Goal: Transaction & Acquisition: Purchase product/service

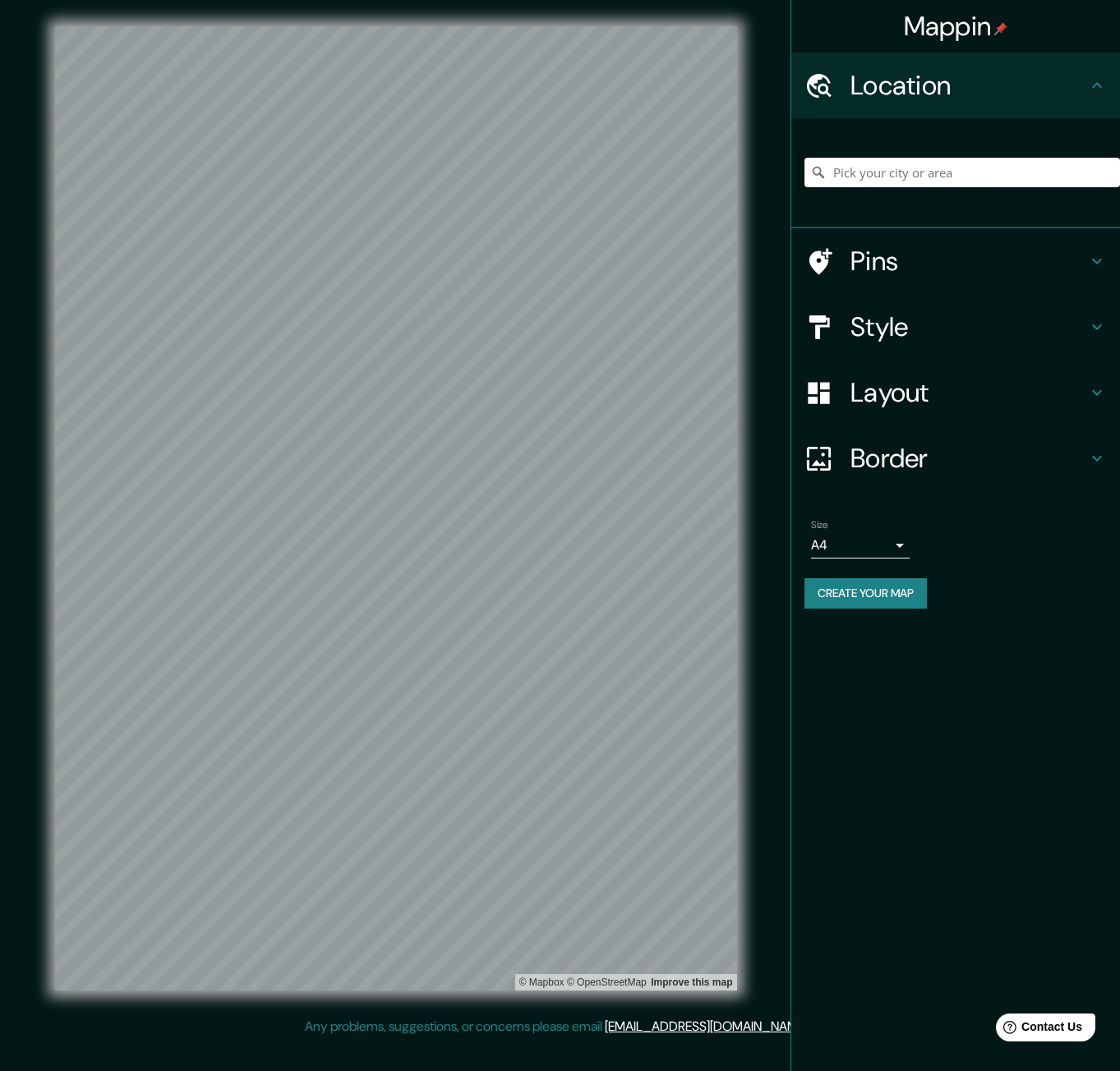
click at [952, 171] on input "Pick your city or area" at bounding box center [962, 172] width 316 height 30
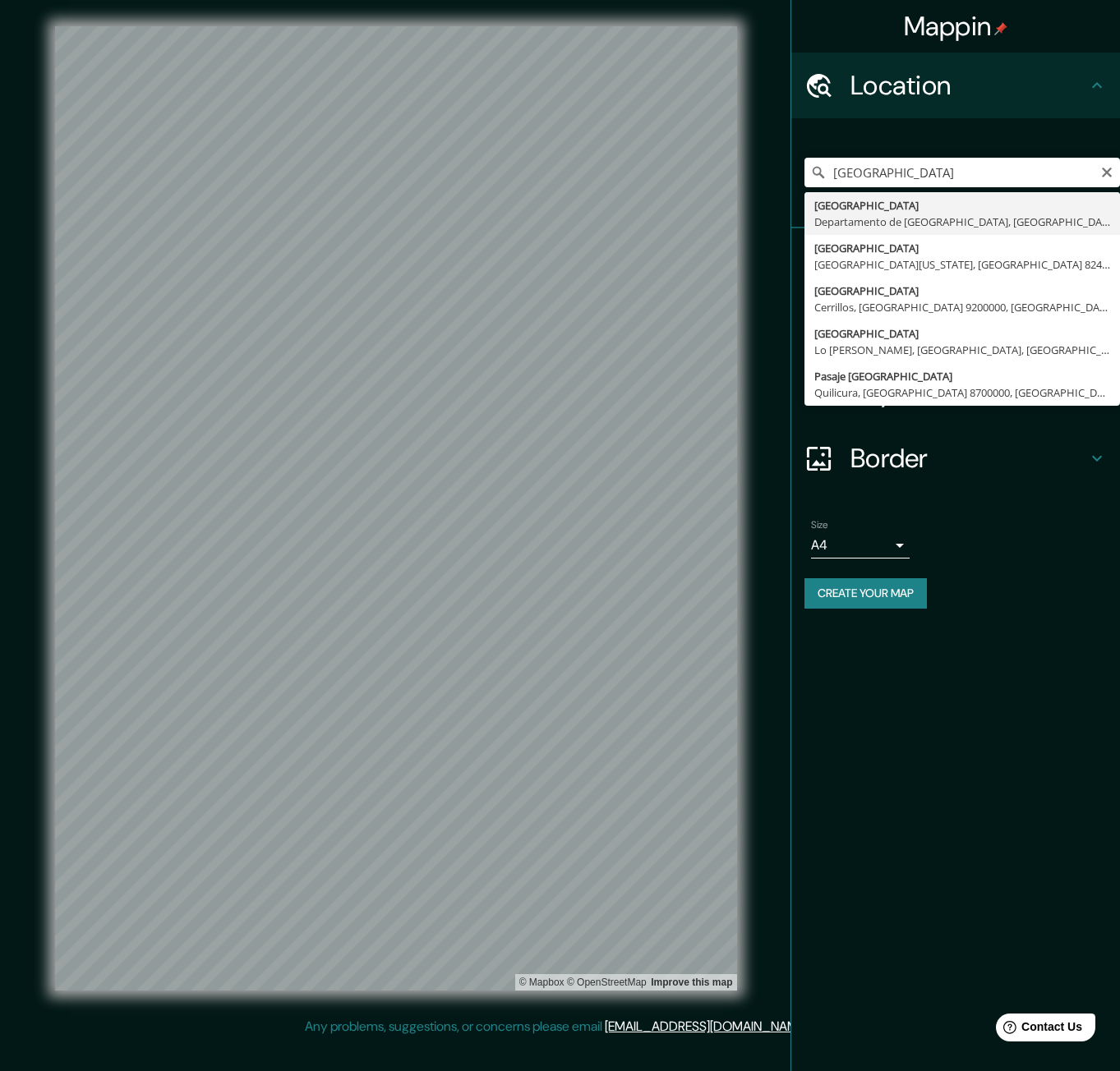
type input "[GEOGRAPHIC_DATA], [GEOGRAPHIC_DATA], [GEOGRAPHIC_DATA]"
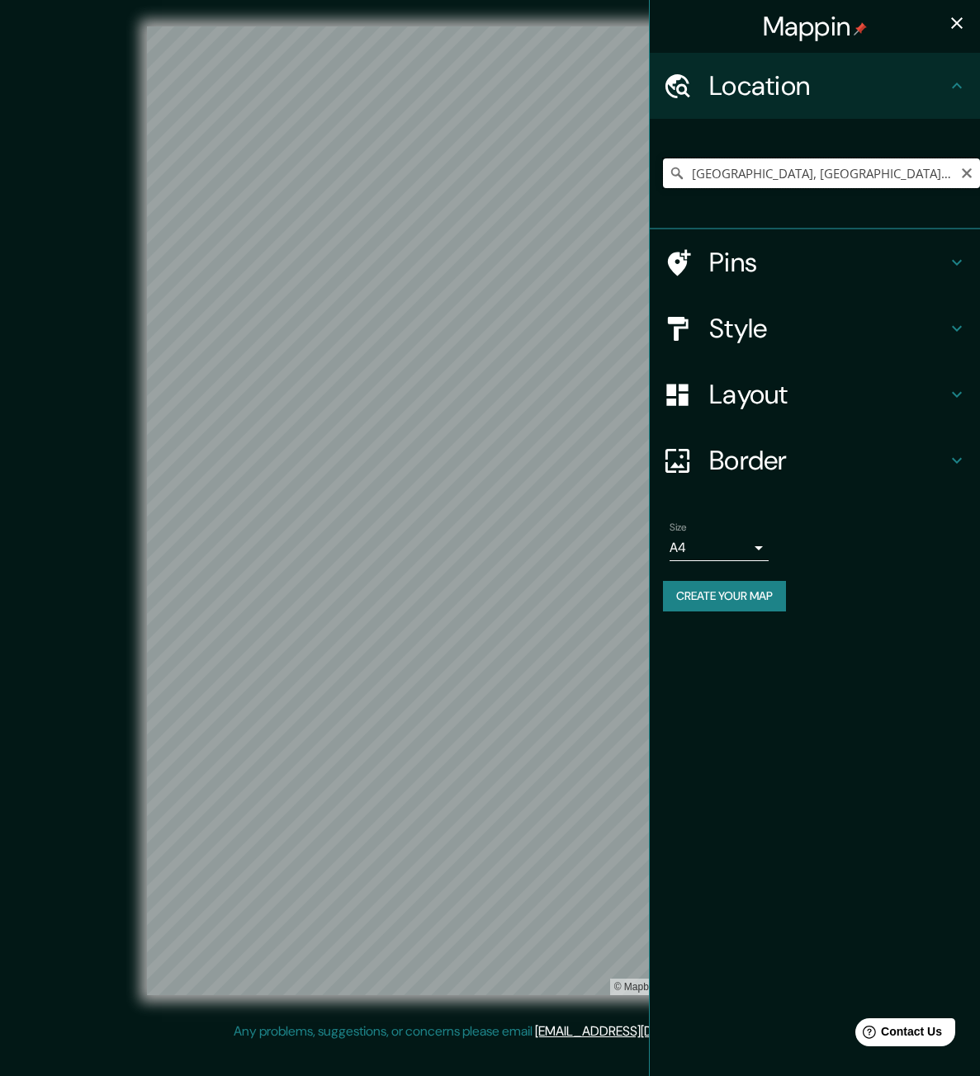
click at [820, 182] on input "[GEOGRAPHIC_DATA], [GEOGRAPHIC_DATA], [GEOGRAPHIC_DATA]" at bounding box center [821, 173] width 317 height 30
click at [949, 171] on input "[GEOGRAPHIC_DATA], [GEOGRAPHIC_DATA], [GEOGRAPHIC_DATA]" at bounding box center [821, 173] width 317 height 30
click at [961, 172] on icon "Clear" at bounding box center [966, 173] width 13 height 13
click at [876, 179] on input "Pick your city or area" at bounding box center [821, 173] width 317 height 30
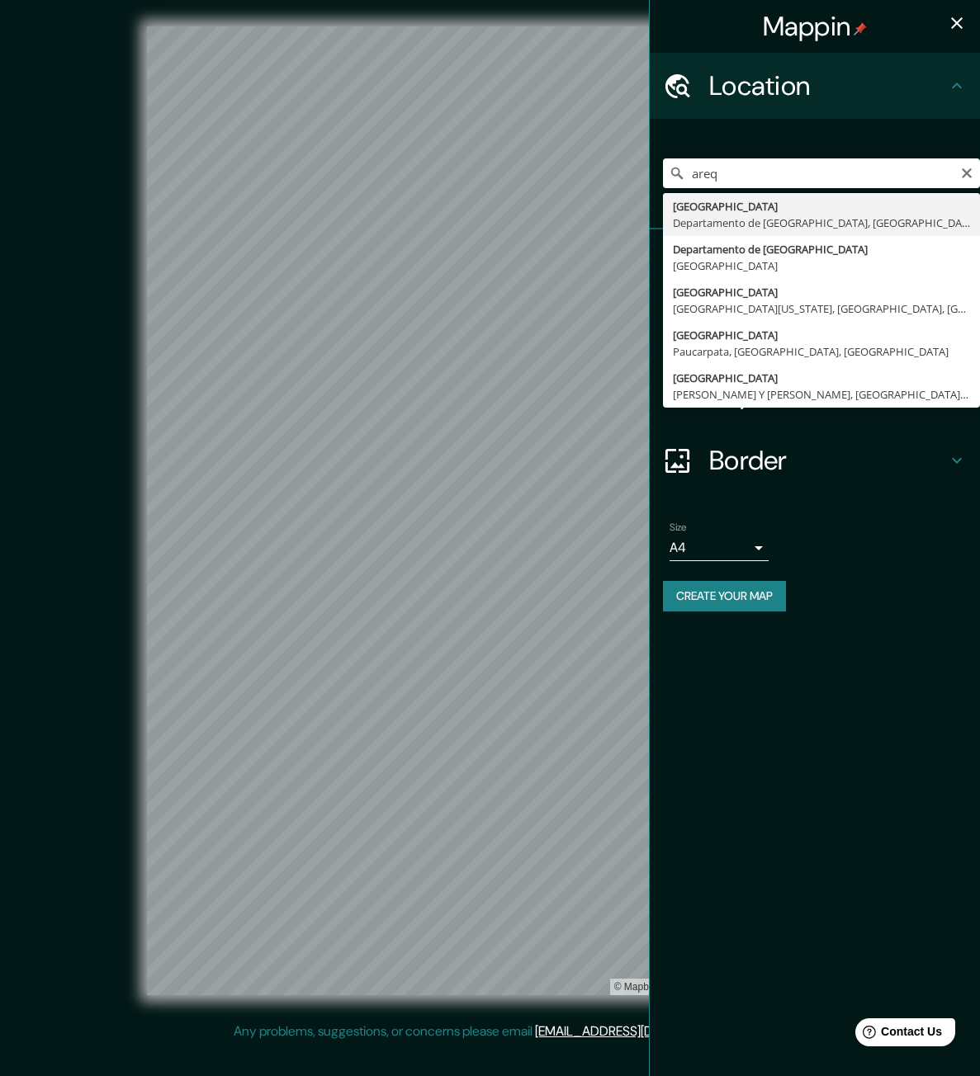
type input "[GEOGRAPHIC_DATA], [GEOGRAPHIC_DATA], [GEOGRAPHIC_DATA]"
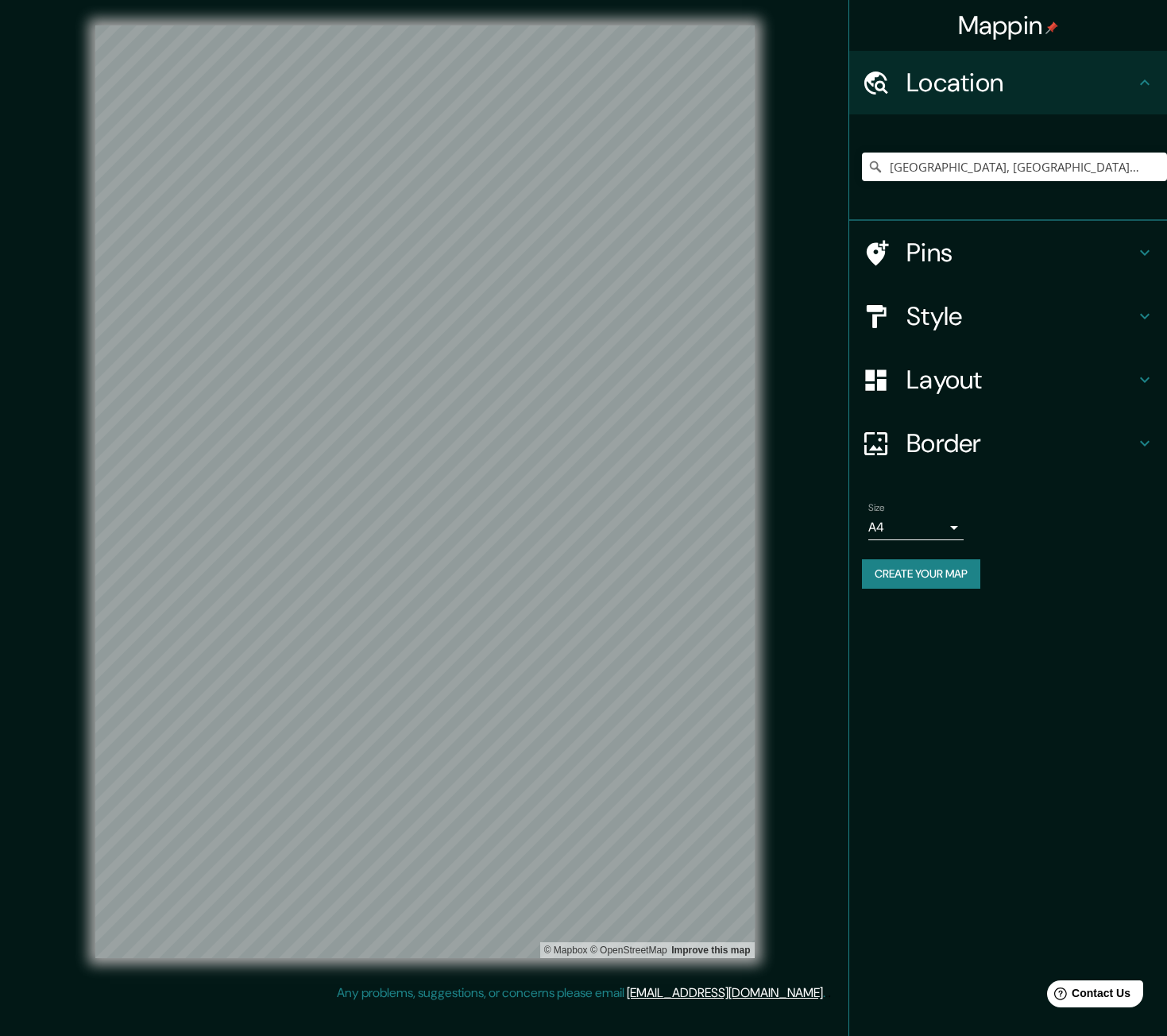
click at [943, 321] on h4 "Style" at bounding box center [1022, 316] width 229 height 32
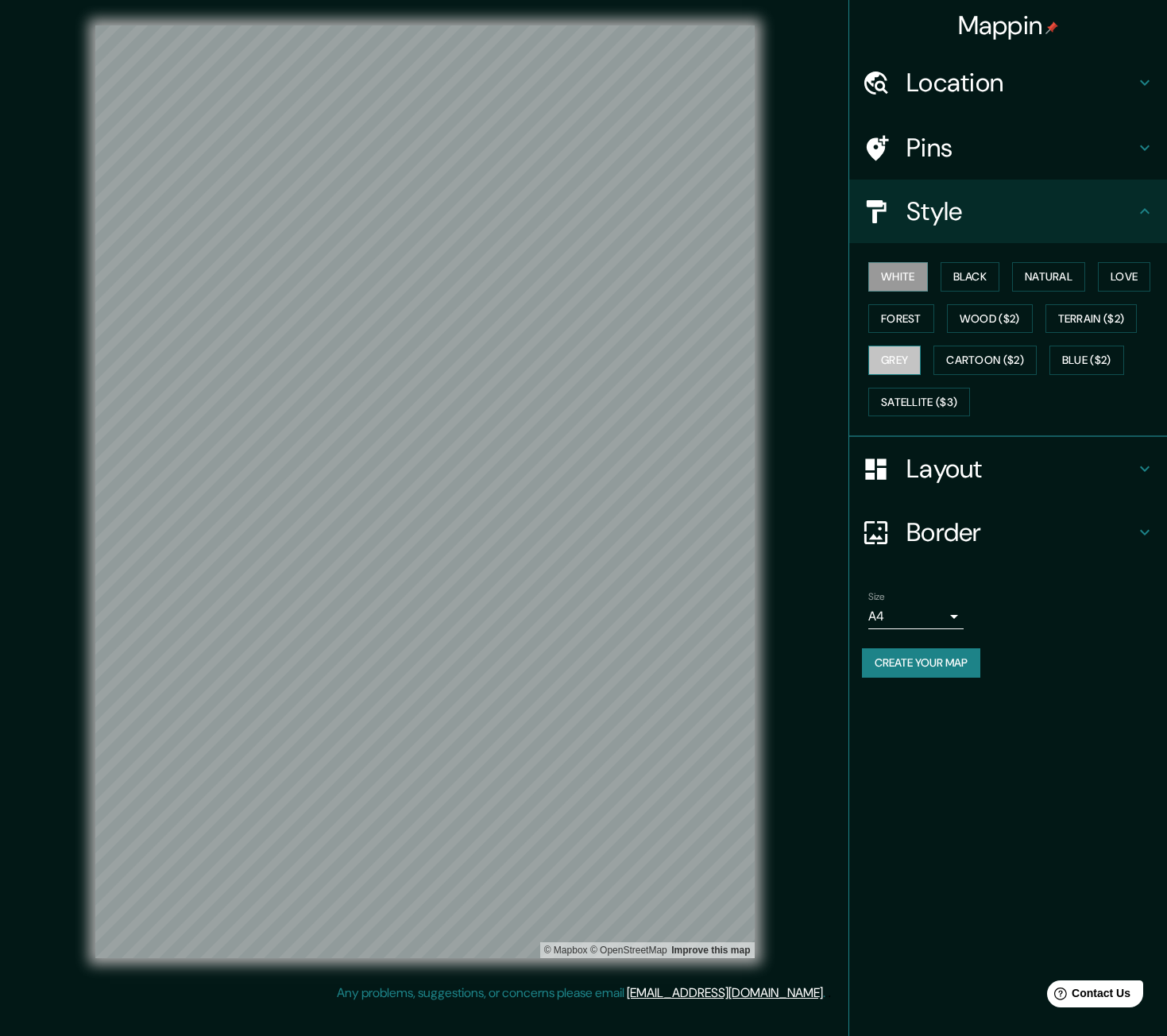
click at [895, 362] on button "Grey" at bounding box center [895, 360] width 52 height 30
click at [943, 743] on div "Mappin Location Arequipa, Departamento de Arequipa, Perú Pins Style White Black…" at bounding box center [1007, 518] width 319 height 1036
